Goal: Information Seeking & Learning: Find specific fact

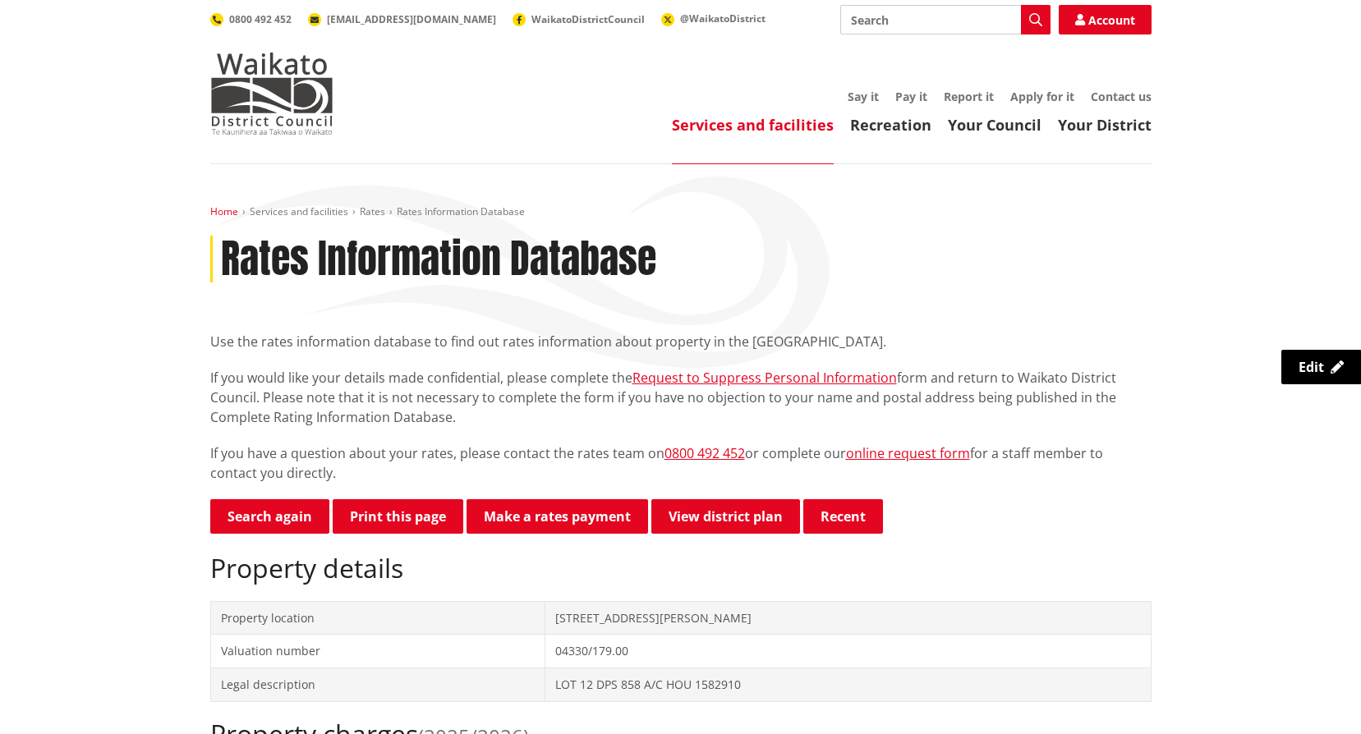
click at [216, 210] on link "Home" at bounding box center [224, 212] width 28 height 14
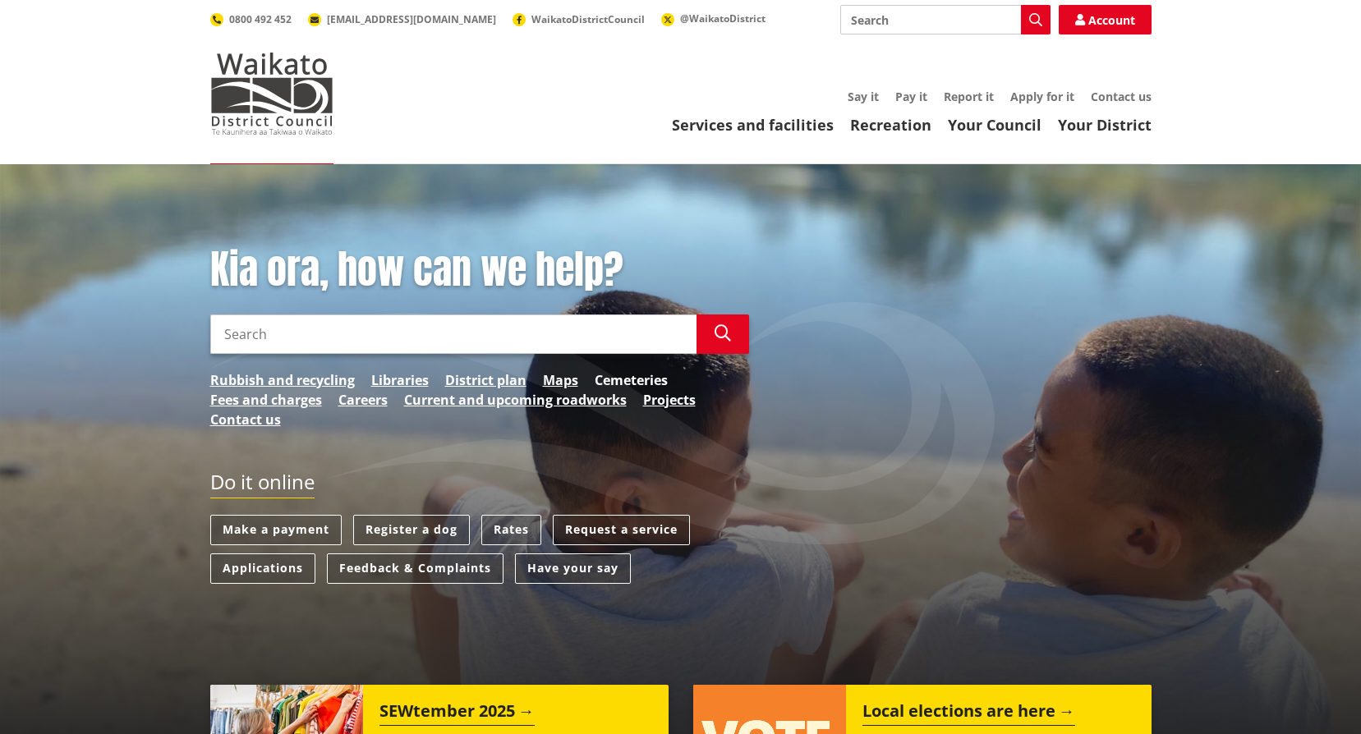
click at [646, 379] on link "Cemeteries" at bounding box center [631, 380] width 73 height 20
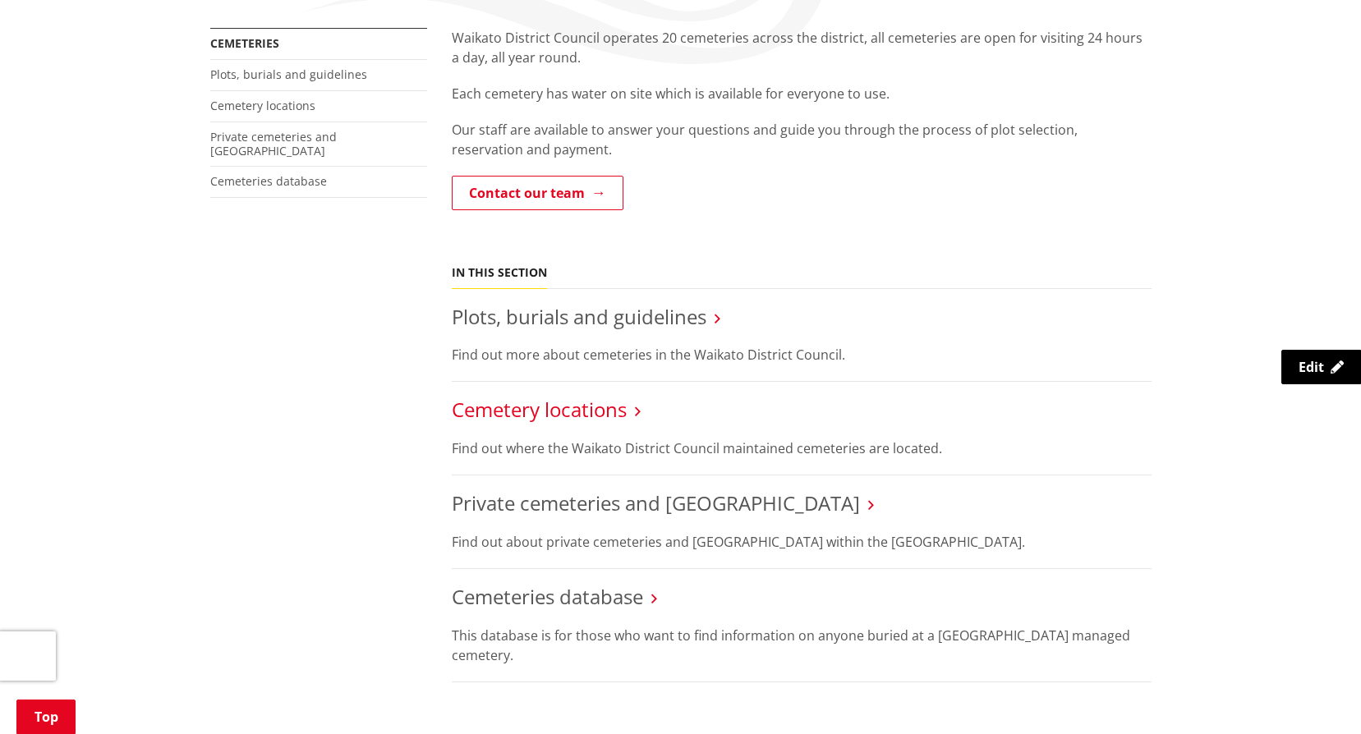
scroll to position [329, 0]
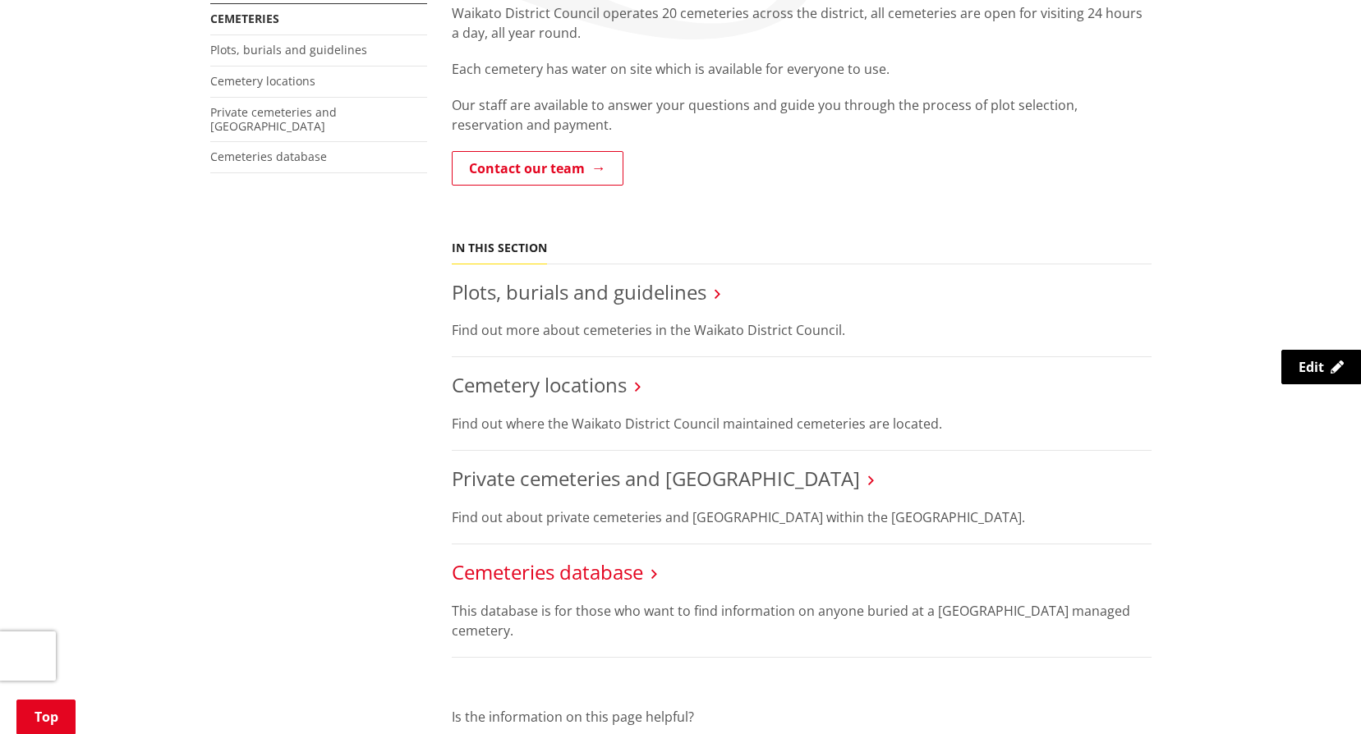
click at [563, 571] on link "Cemeteries database" at bounding box center [547, 572] width 191 height 27
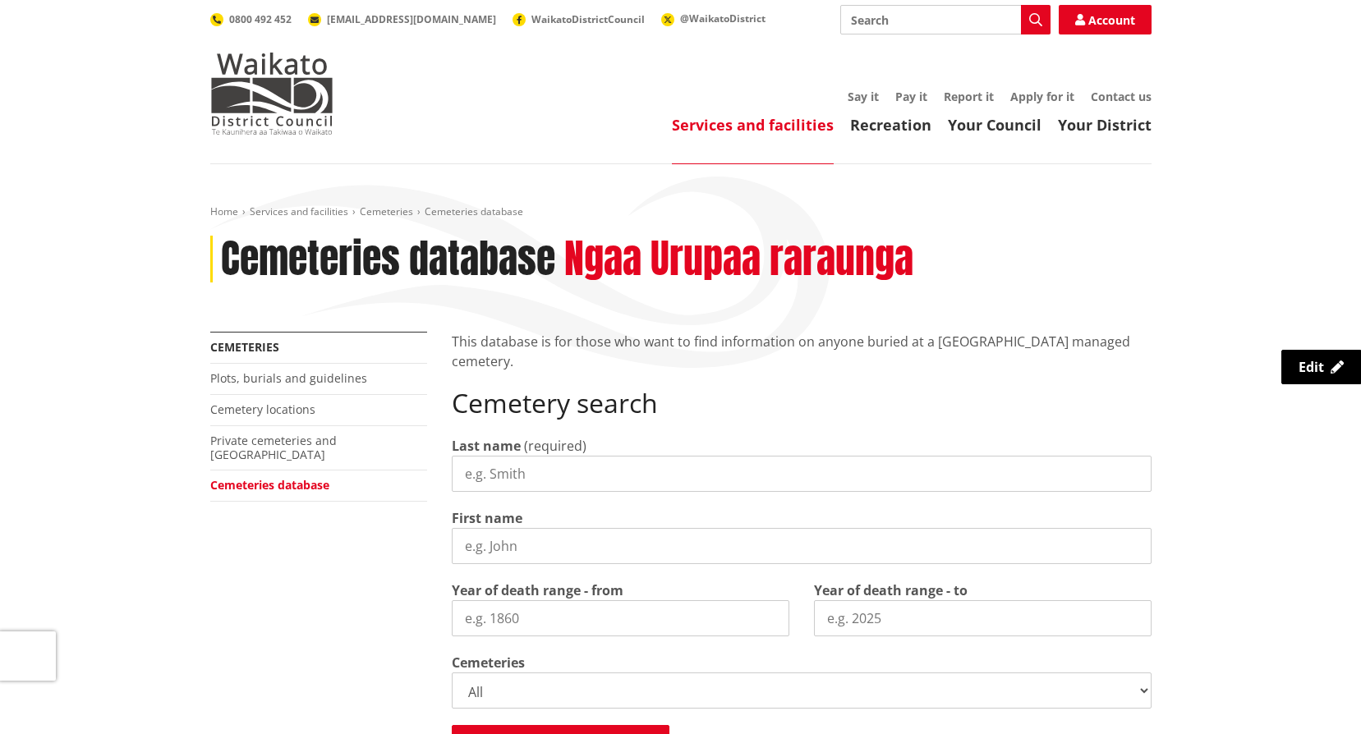
click at [524, 468] on input "Last name" at bounding box center [802, 474] width 700 height 36
type input "Waimere"
click at [504, 551] on input "First name" at bounding box center [802, 546] width 700 height 36
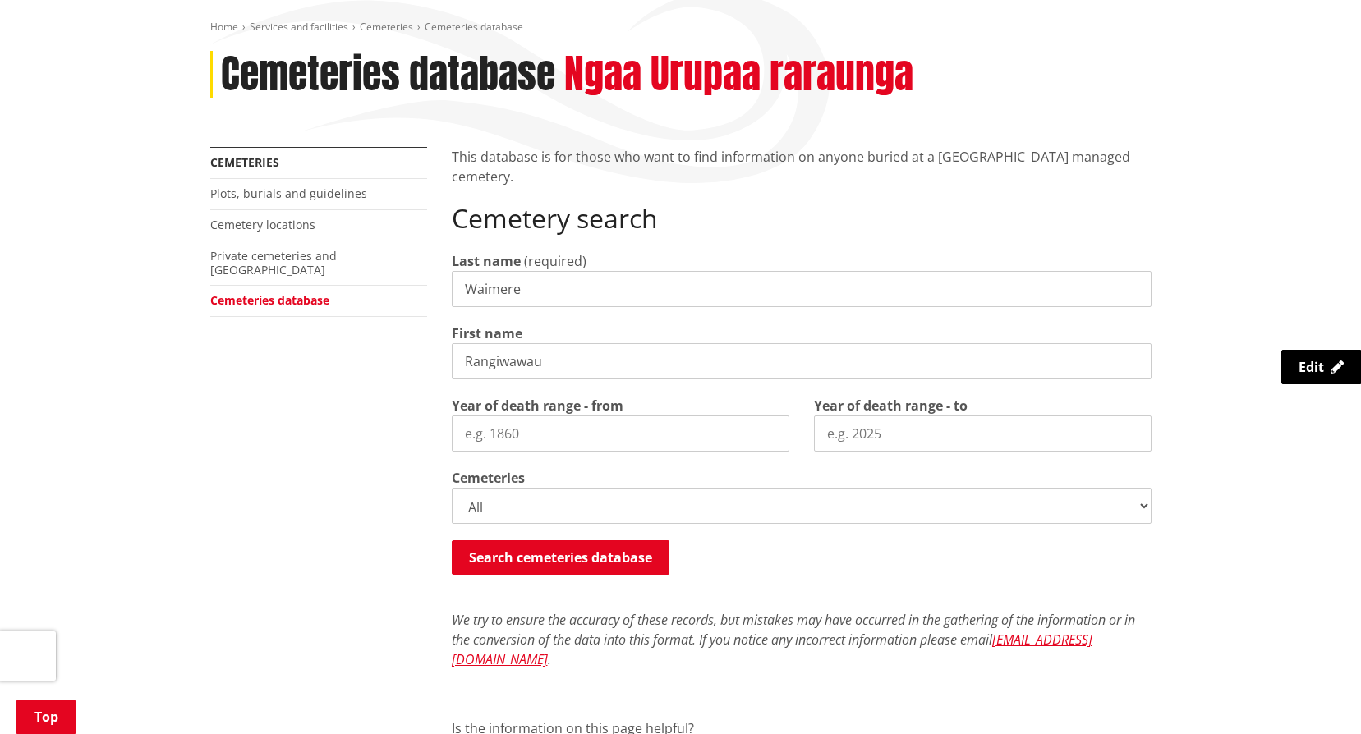
scroll to position [246, 0]
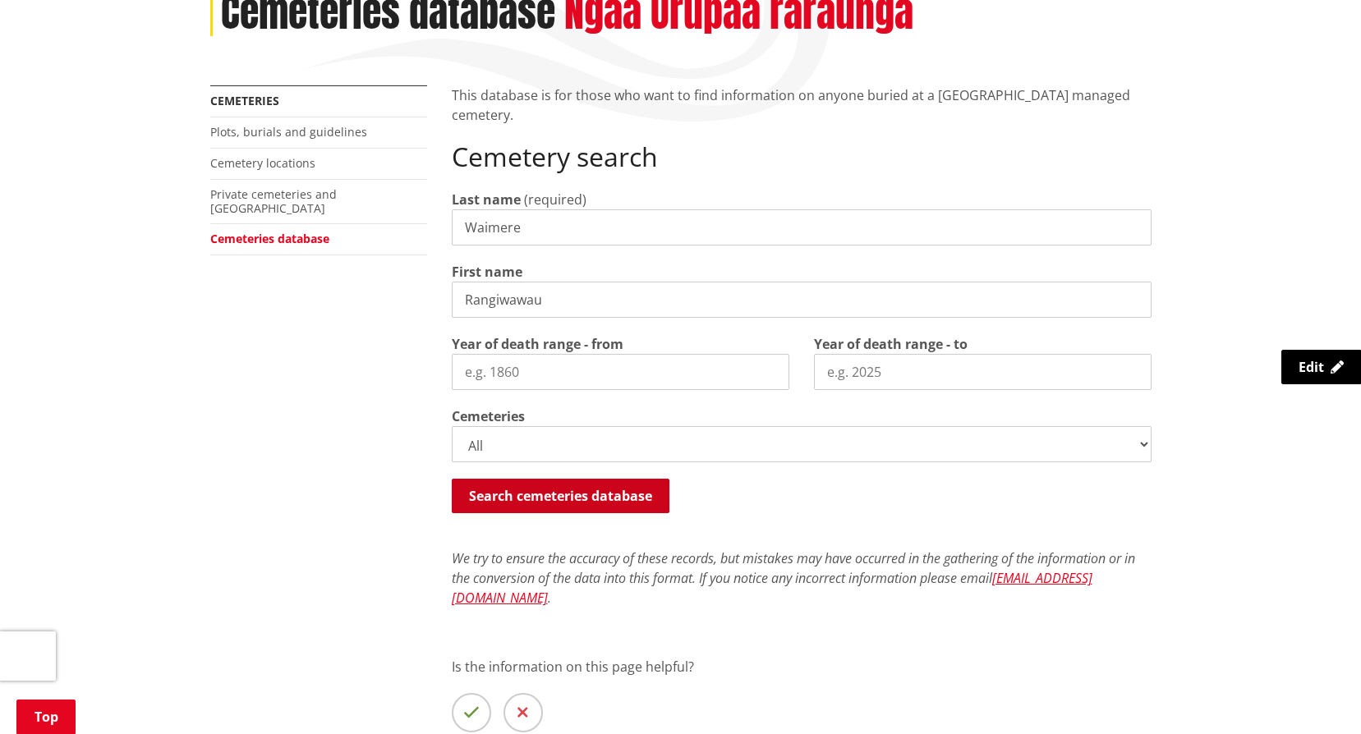
type input "Rangiwawau"
click at [535, 491] on button "Search cemeteries database" at bounding box center [561, 496] width 218 height 34
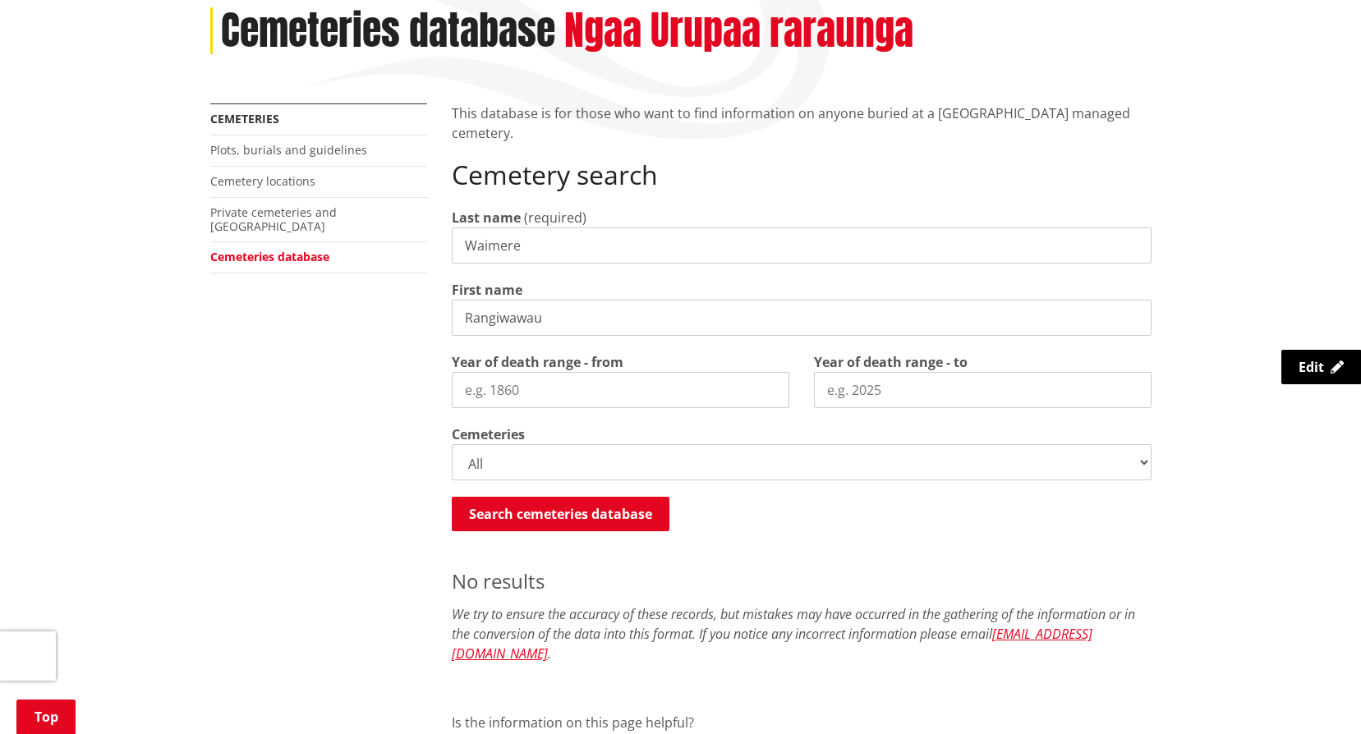
scroll to position [220, 0]
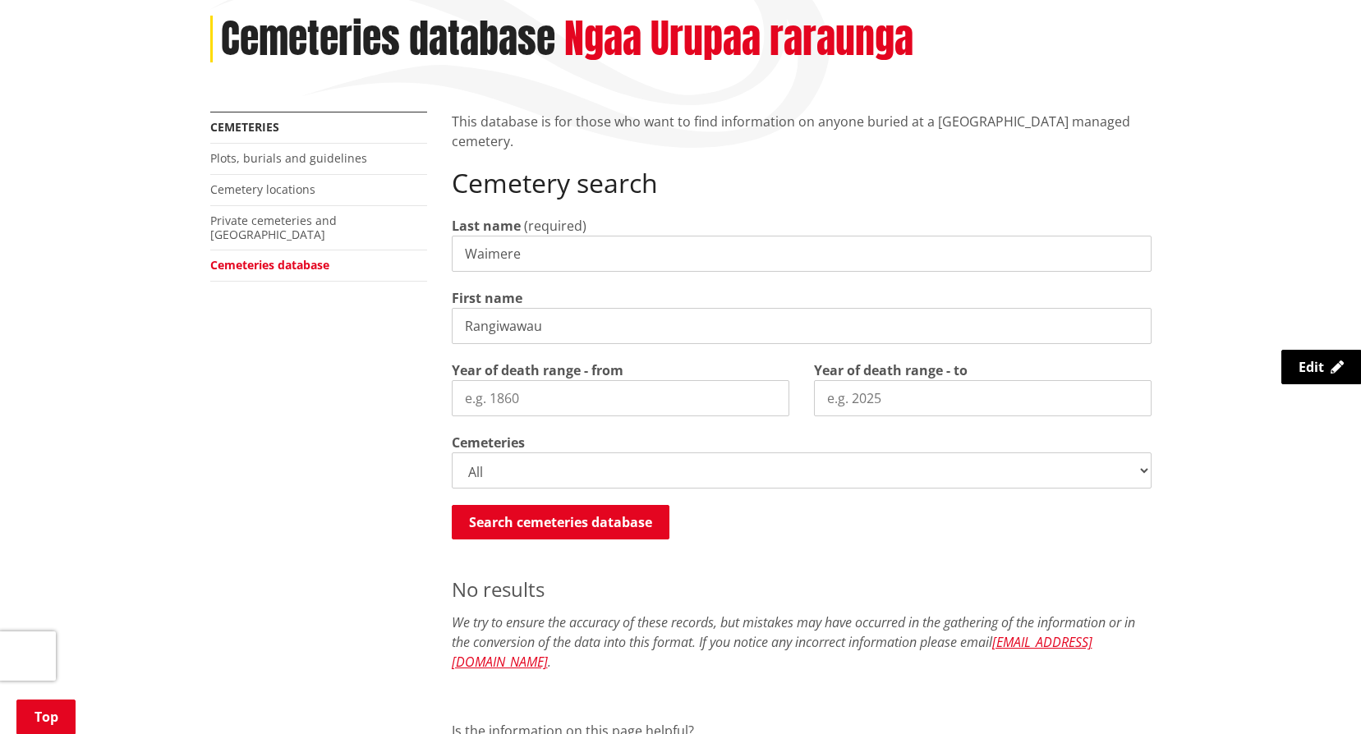
click at [1144, 473] on select "All Gordonton Ashes Memorial Berm Gordonton Lawn Gordonton Octagonal Ashes Gord…" at bounding box center [802, 471] width 700 height 36
click at [1282, 255] on div "Home Services and facilities Cemeteries Cemeteries database Cemeteries database…" at bounding box center [680, 438] width 1361 height 989
drag, startPoint x: 539, startPoint y: 250, endPoint x: 343, endPoint y: 253, distance: 196.3
click at [343, 253] on div "More from this section Cemeteries Plots, burials and guidelines Cemetery locati…" at bounding box center [681, 489] width 966 height 755
click at [572, 522] on button "Search cemeteries database" at bounding box center [561, 522] width 218 height 34
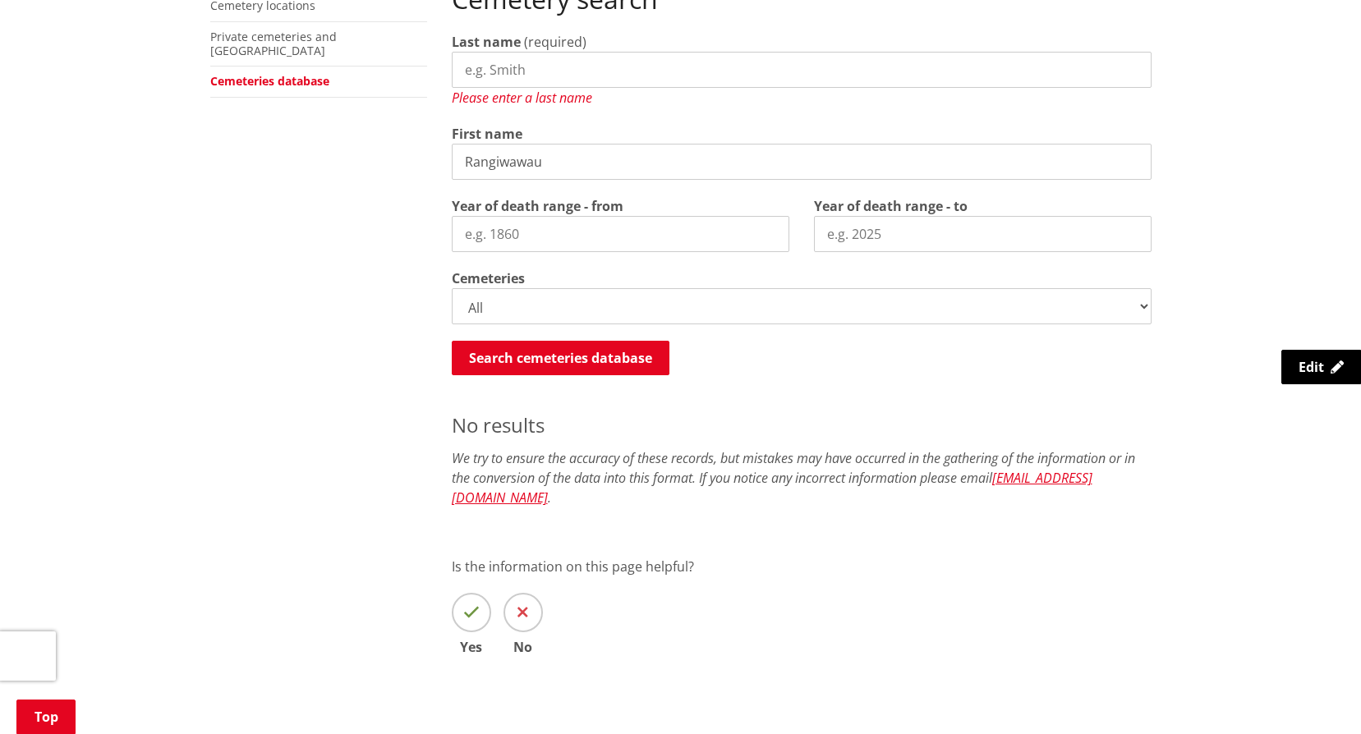
scroll to position [108, 0]
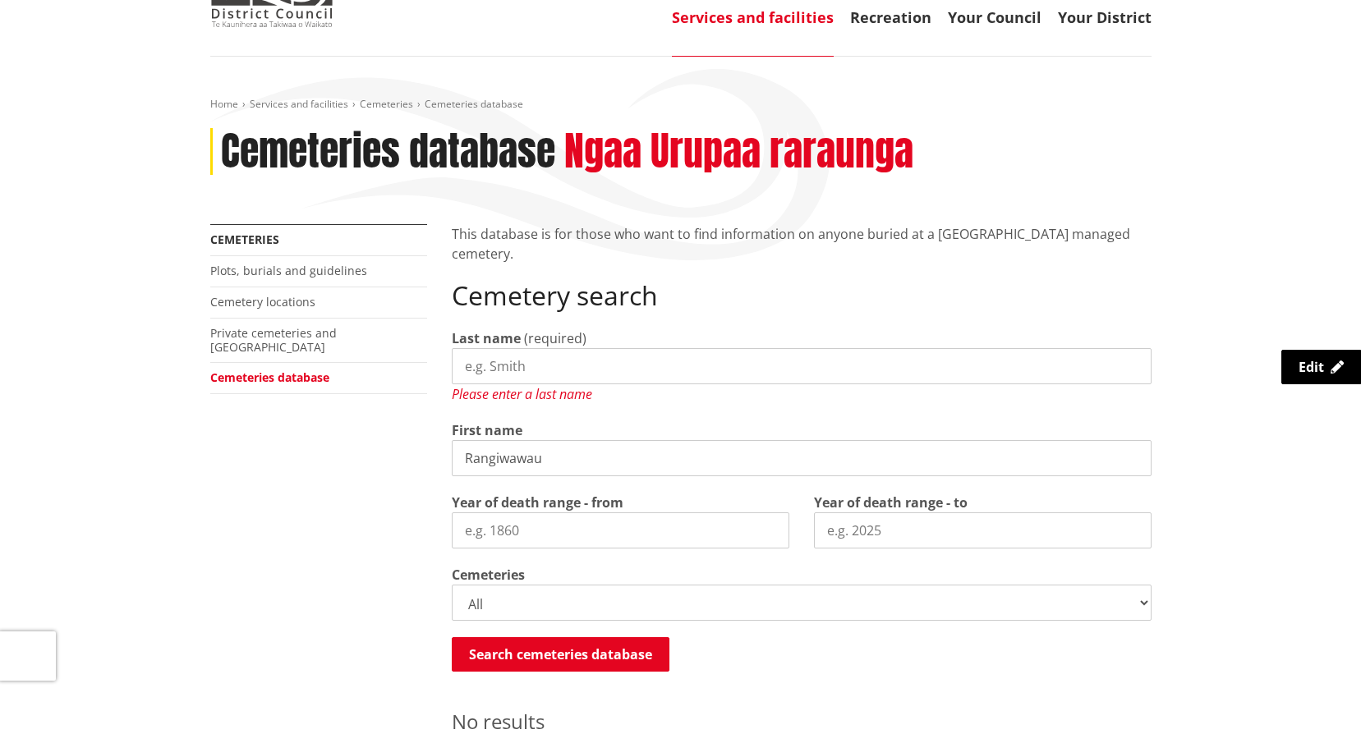
click at [541, 357] on input "Last name" at bounding box center [802, 366] width 700 height 36
type input "Waimere"
click at [527, 652] on button "Search cemeteries database" at bounding box center [561, 654] width 218 height 34
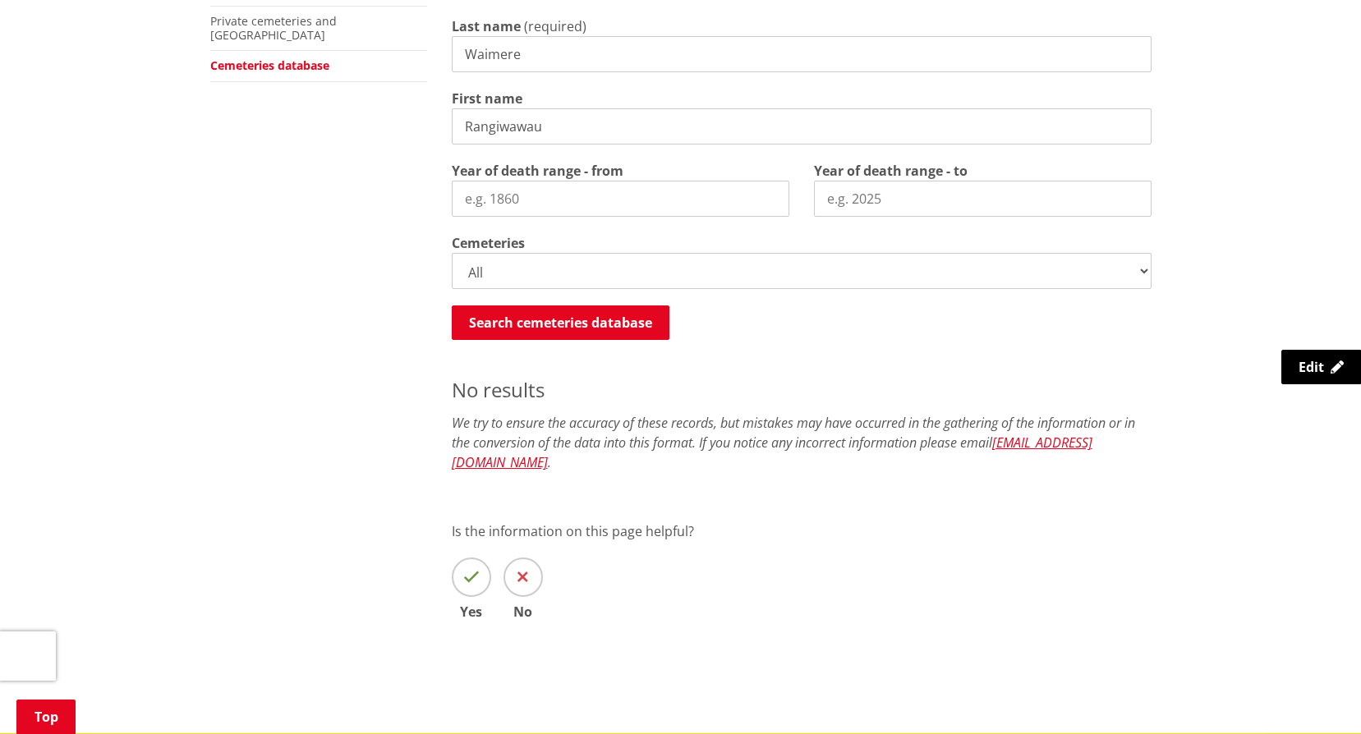
scroll to position [384, 0]
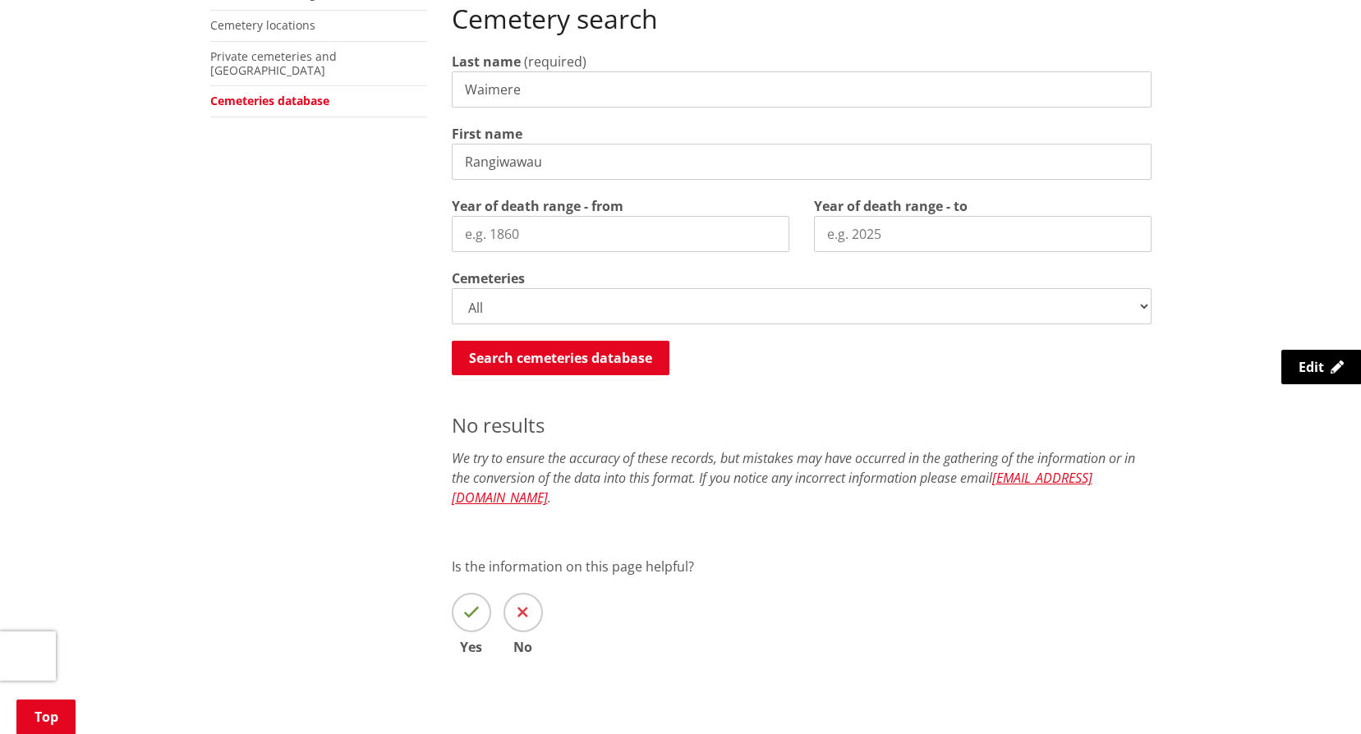
click at [1141, 304] on select "All Gordonton Ashes Memorial Berm Gordonton Lawn Gordonton Octagonal Ashes Gord…" at bounding box center [802, 306] width 700 height 36
click at [452, 288] on select "All Gordonton Ashes Memorial Berm Gordonton Lawn Gordonton Octagonal Ashes Gord…" at bounding box center [802, 306] width 700 height 36
click at [585, 353] on button "Search cemeteries database" at bounding box center [561, 358] width 218 height 34
click at [1139, 303] on select "All Gordonton Ashes Memorial Berm Gordonton Lawn Gordonton Octagonal Ashes Gord…" at bounding box center [802, 306] width 700 height 36
select select
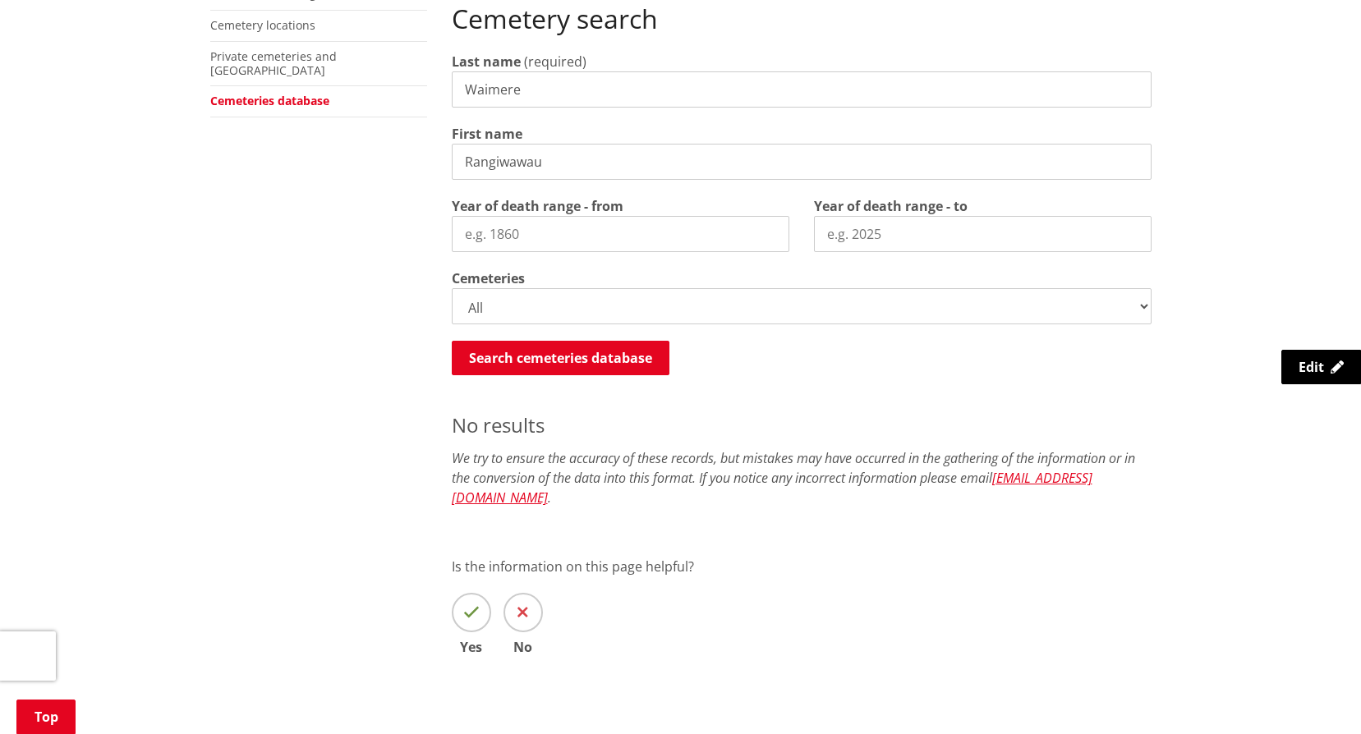
click at [452, 288] on select "All Gordonton Ashes Memorial Berm Gordonton Lawn Gordonton Octagonal Ashes Gord…" at bounding box center [802, 306] width 700 height 36
click at [591, 358] on button "Search cemeteries database" at bounding box center [561, 358] width 218 height 34
